Goal: Find contact information: Find contact information

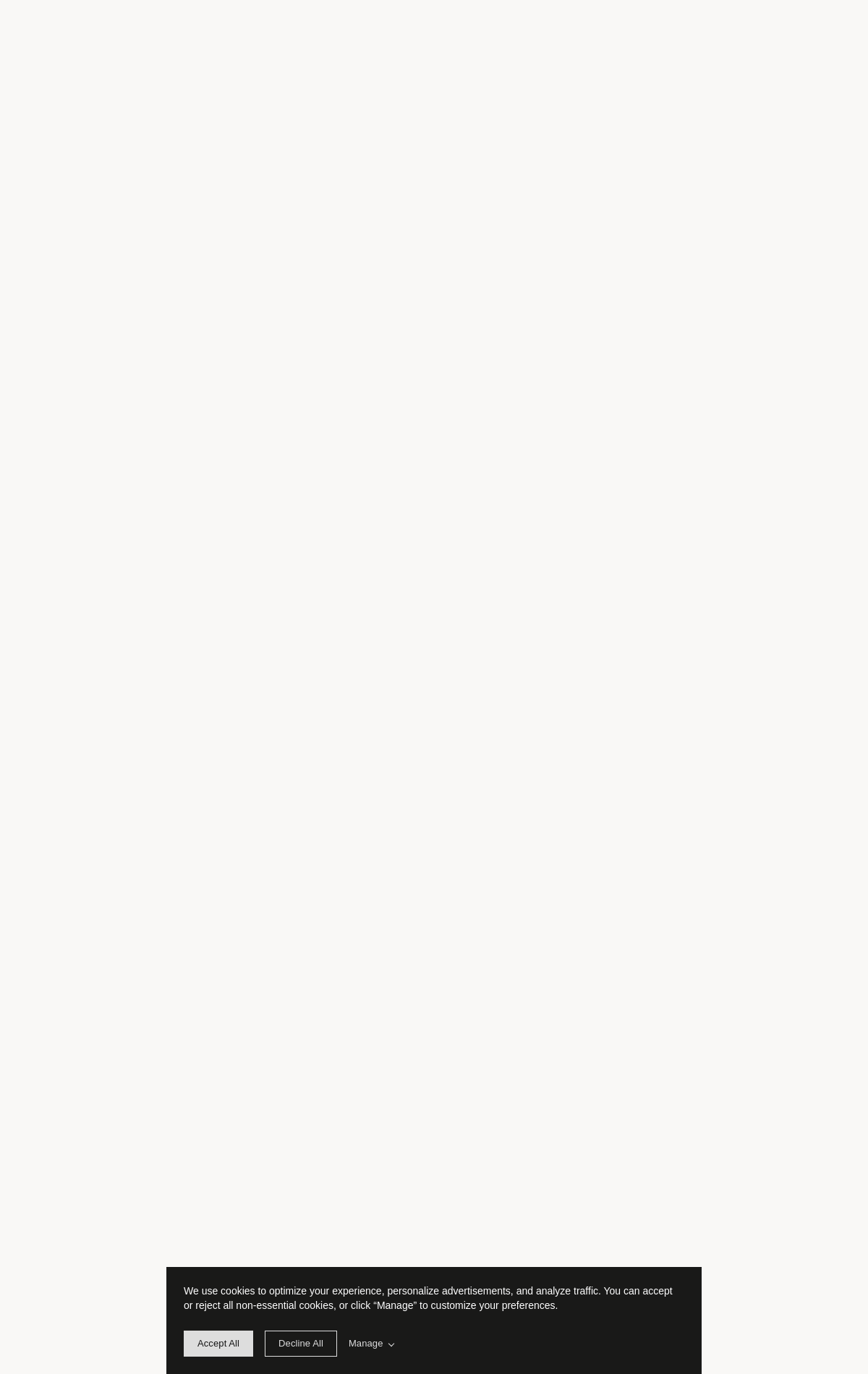
scroll to position [4581, 0]
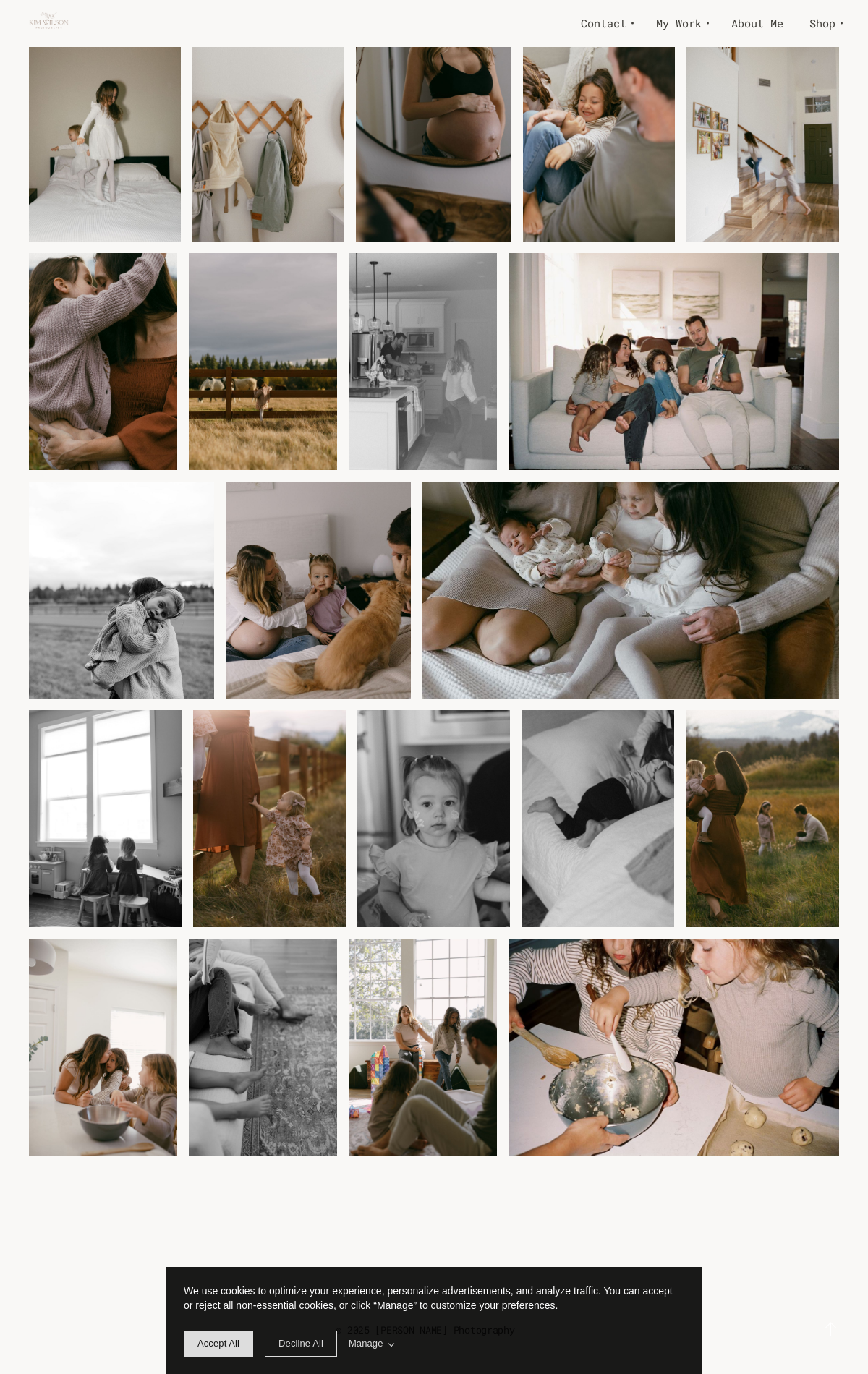
scroll to position [2202, 0]
